Goal: Information Seeking & Learning: Learn about a topic

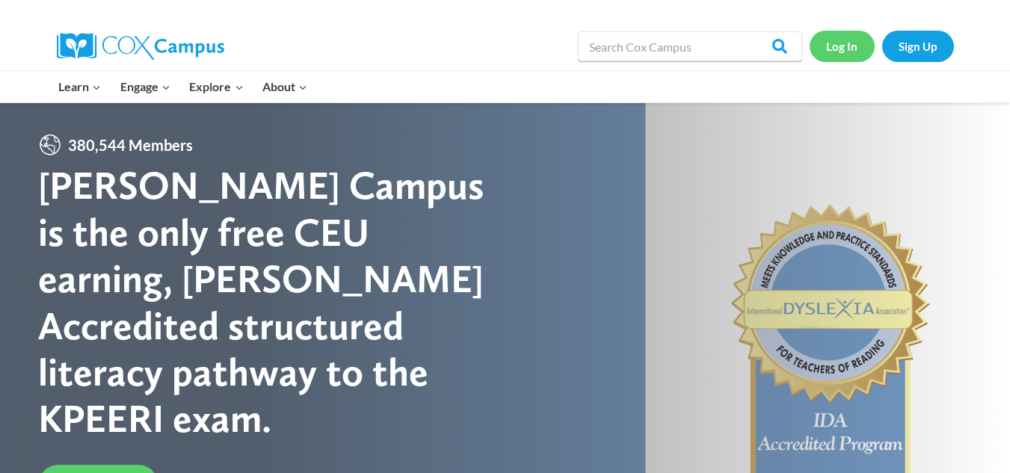
click at [841, 46] on link "Log In" at bounding box center [842, 46] width 65 height 31
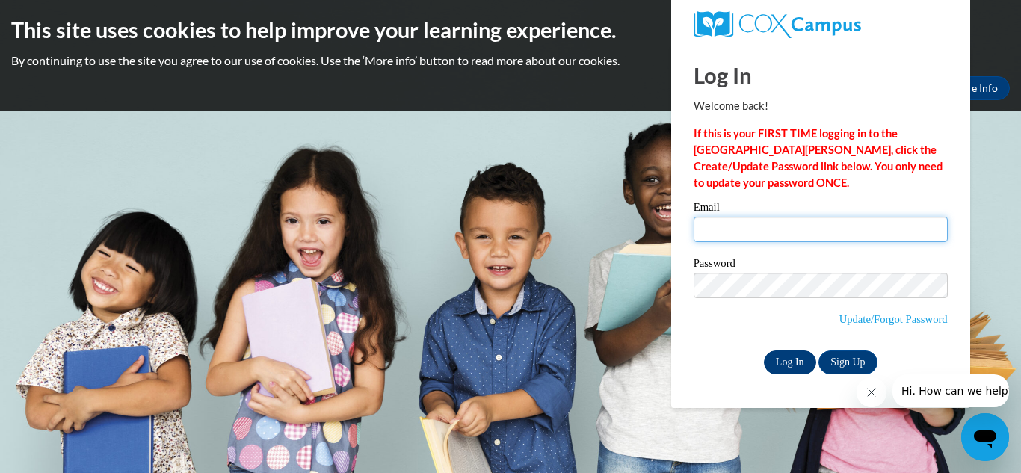
type input "[PERSON_NAME][EMAIL_ADDRESS][PERSON_NAME][DOMAIN_NAME]"
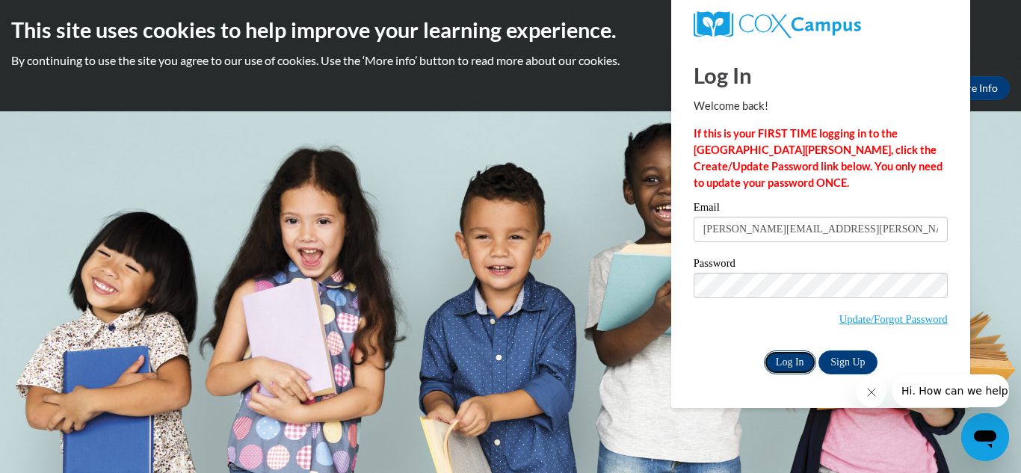
click at [780, 354] on input "Log In" at bounding box center [790, 363] width 52 height 24
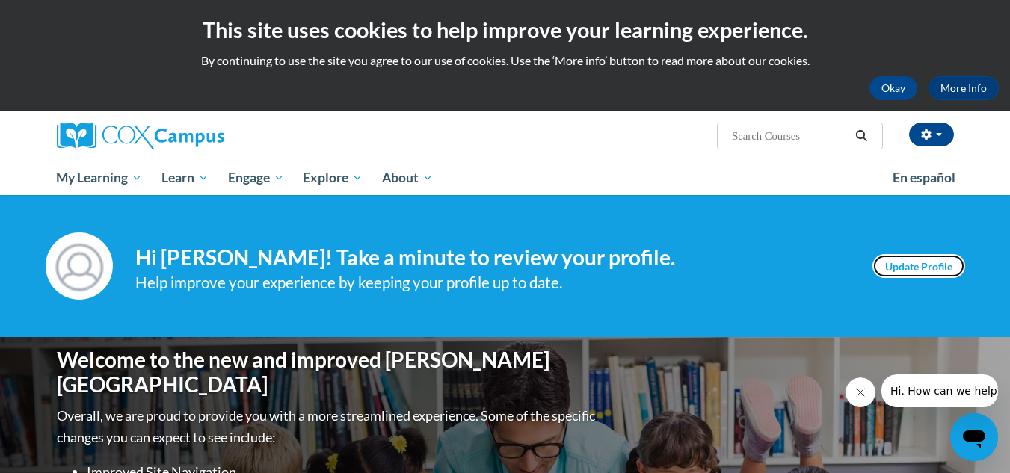
click at [911, 270] on link "Update Profile" at bounding box center [919, 266] width 93 height 24
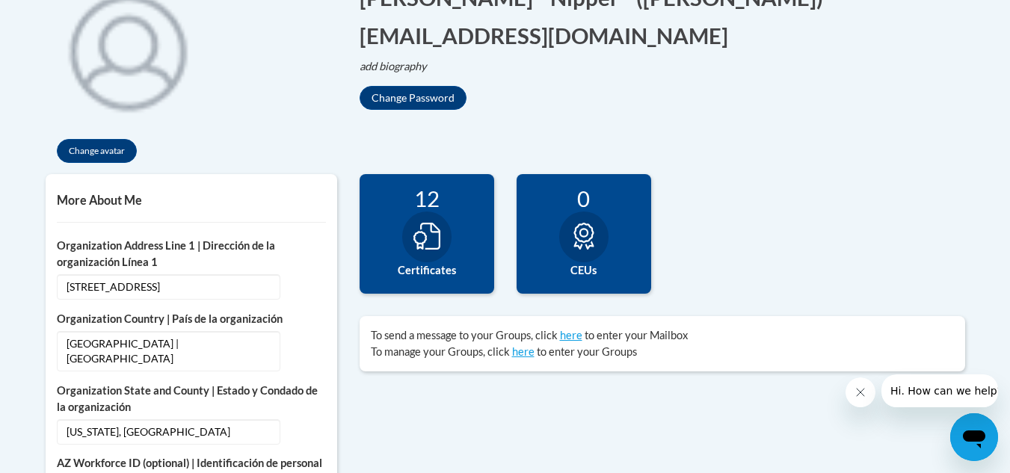
scroll to position [313, 0]
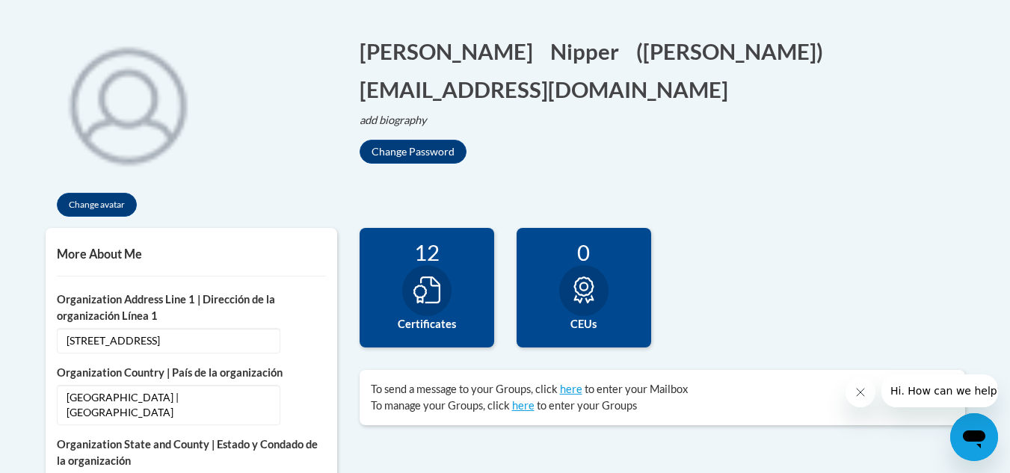
click at [419, 274] on div at bounding box center [426, 290] width 49 height 51
click at [413, 295] on icon at bounding box center [426, 290] width 27 height 27
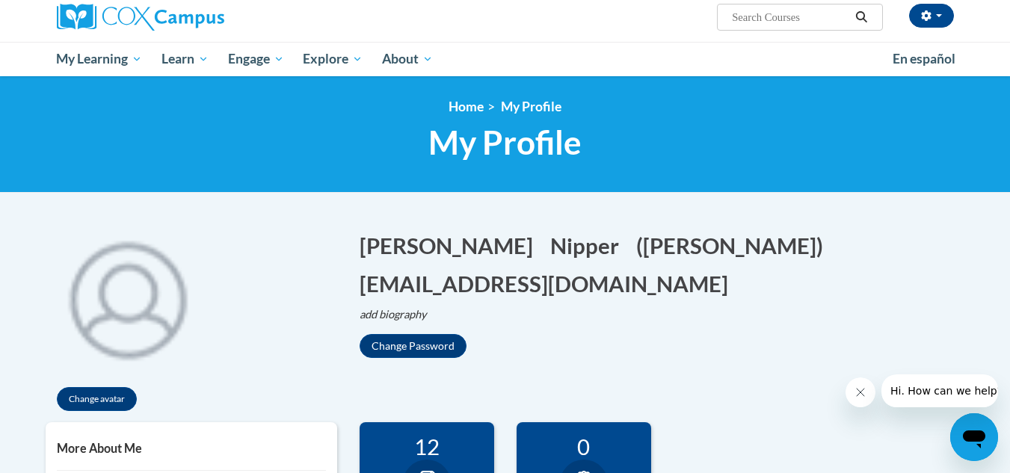
scroll to position [0, 0]
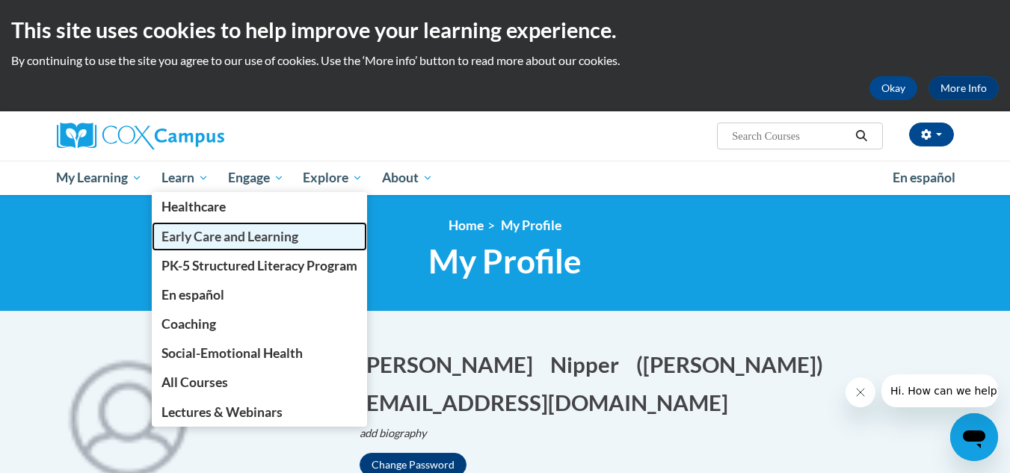
click at [206, 234] on span "Early Care and Learning" at bounding box center [230, 237] width 137 height 16
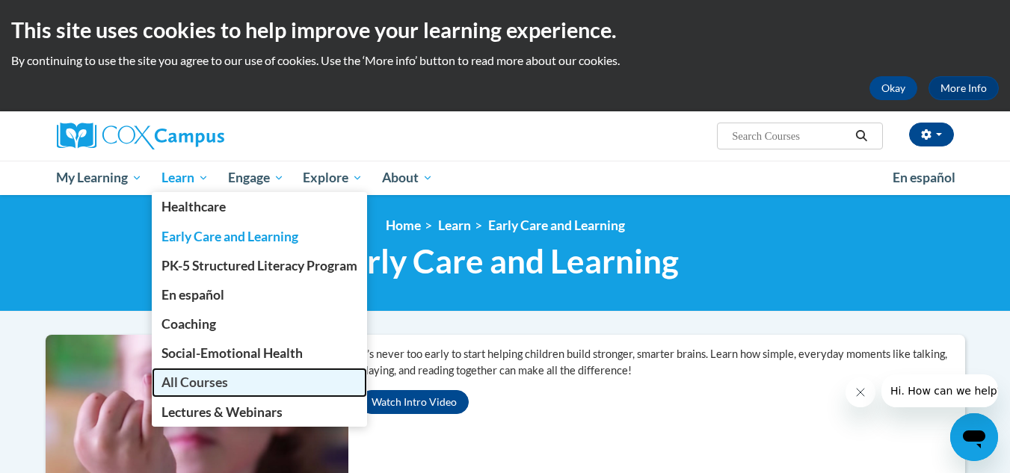
click at [194, 384] on span "All Courses" at bounding box center [195, 383] width 67 height 16
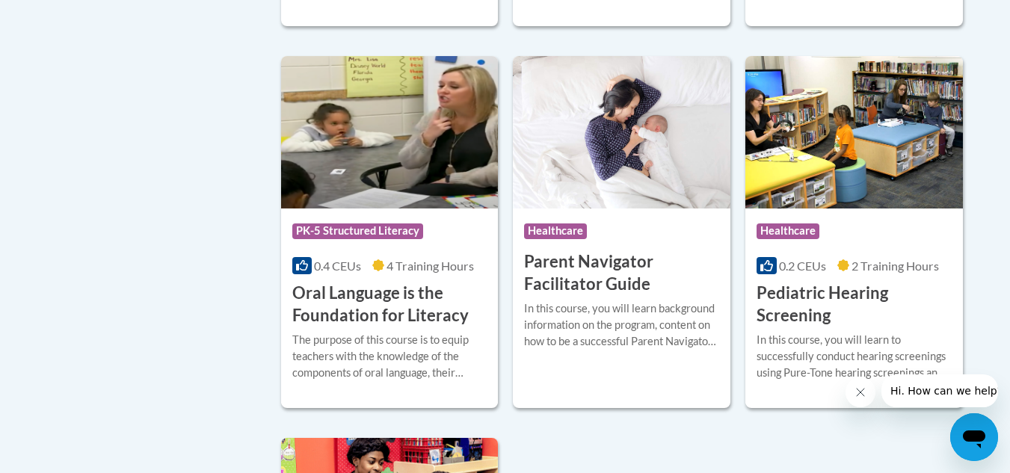
scroll to position [3170, 0]
